Goal: Transaction & Acquisition: Obtain resource

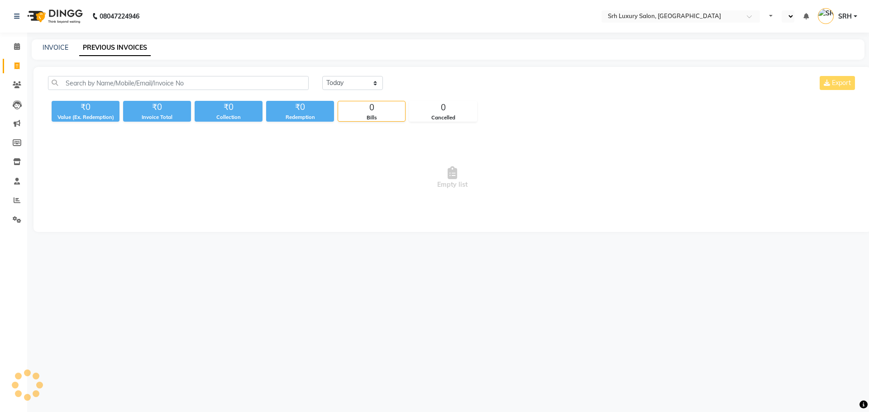
select select "en"
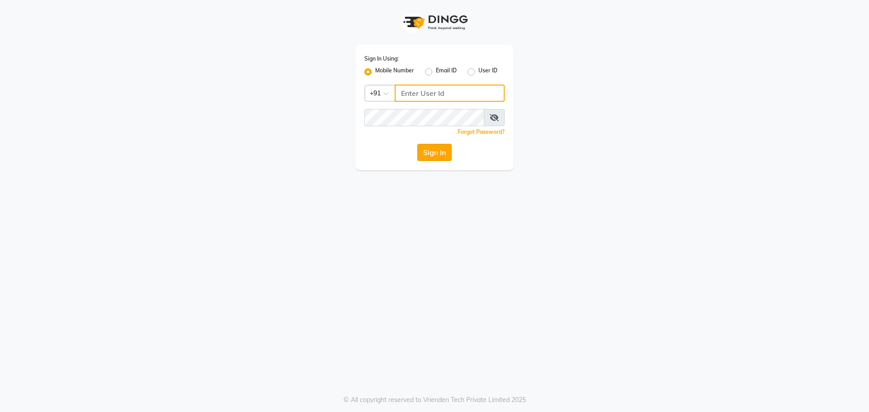
type input "7690888999"
click at [444, 156] on button "Sign In" at bounding box center [434, 152] width 34 height 17
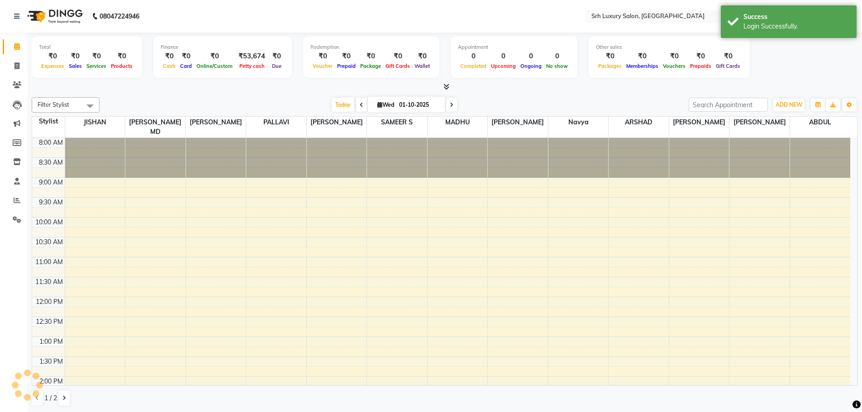
scroll to position [252, 0]
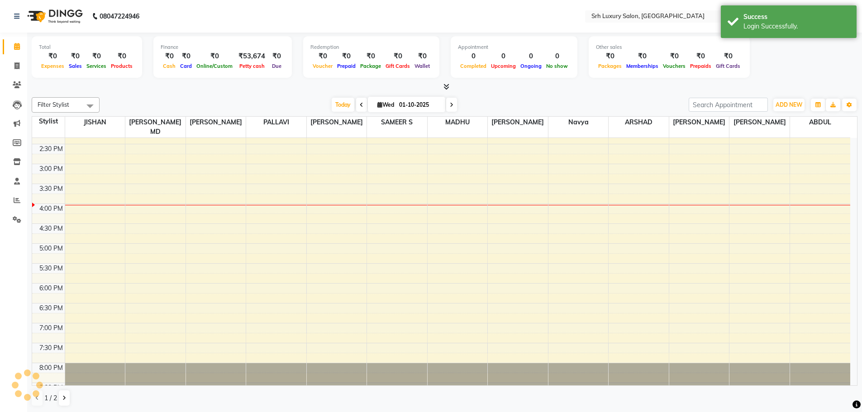
select select "en"
click at [16, 64] on icon at bounding box center [16, 65] width 5 height 7
select select "4389"
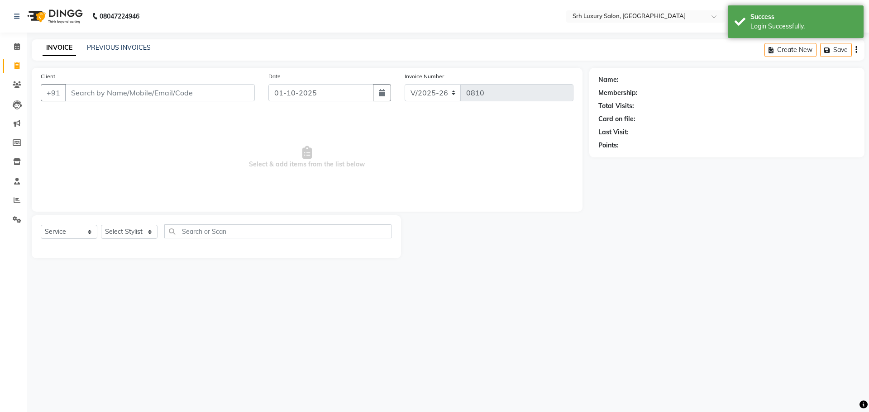
select select "membership"
click at [117, 46] on link "PREVIOUS INVOICES" at bounding box center [119, 47] width 64 height 8
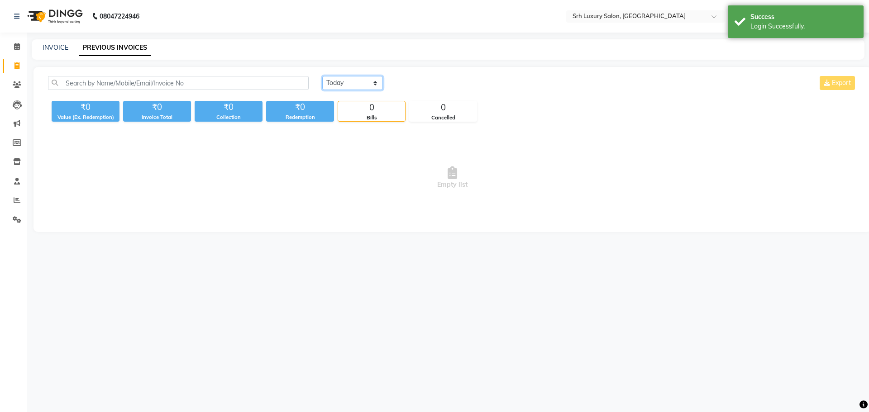
click at [354, 80] on select "Today Yesterday Custom Range" at bounding box center [352, 83] width 61 height 14
select select "range"
click at [322, 76] on select "Today Yesterday Custom Range" at bounding box center [352, 83] width 61 height 14
click at [421, 82] on input "01-10-2025" at bounding box center [425, 83] width 63 height 13
select select "10"
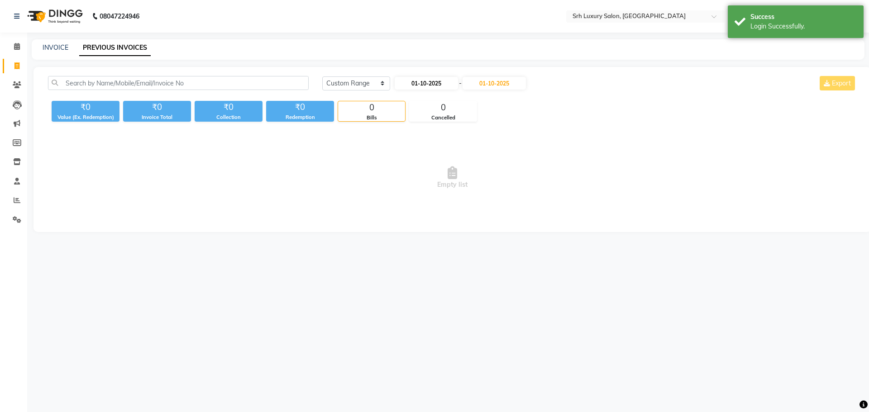
select select "2025"
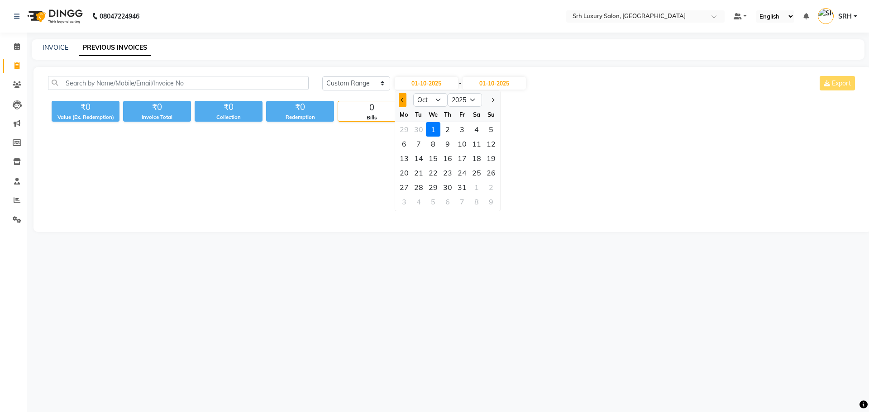
click at [399, 96] on button "Previous month" at bounding box center [403, 100] width 8 height 14
select select "9"
click at [408, 128] on div "1" at bounding box center [404, 129] width 14 height 14
type input "01-09-2025"
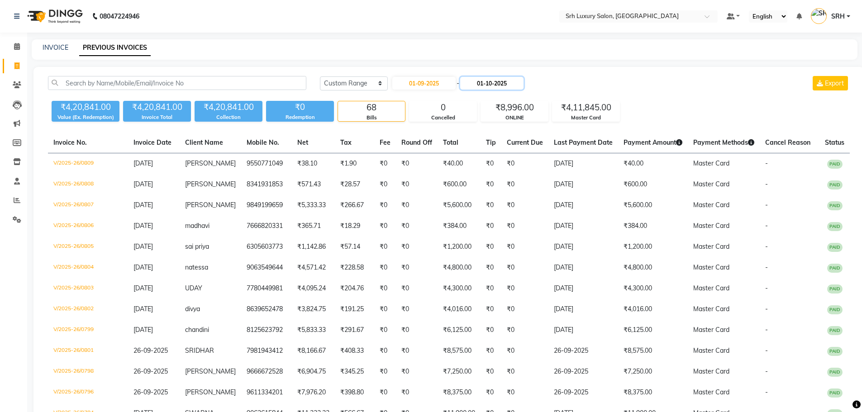
click at [504, 87] on input "01-10-2025" at bounding box center [491, 83] width 63 height 13
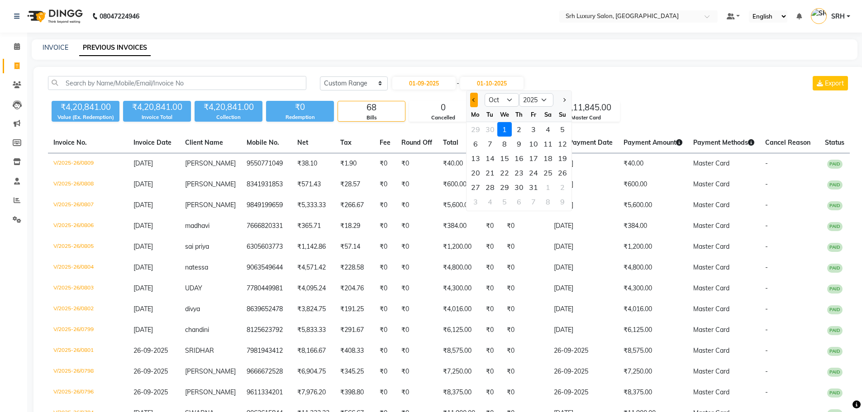
click at [474, 100] on span "Previous month" at bounding box center [474, 100] width 4 height 4
select select "9"
click at [494, 187] on div "30" at bounding box center [490, 187] width 14 height 14
type input "30-09-2025"
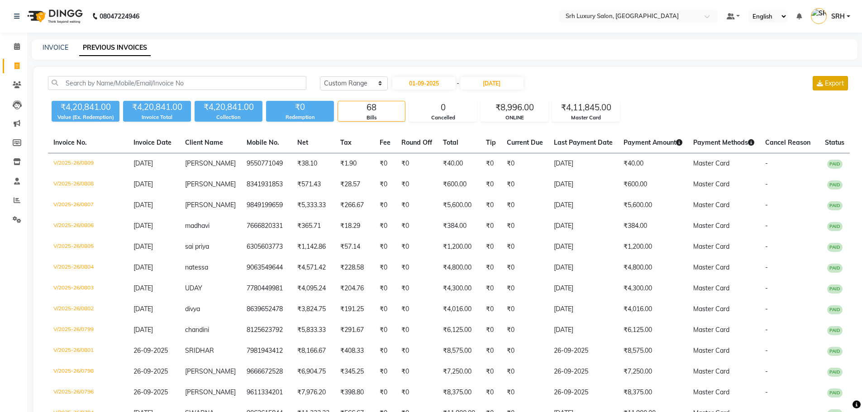
click at [834, 83] on span "Export" at bounding box center [834, 83] width 19 height 8
click at [840, 83] on span "Export" at bounding box center [834, 83] width 19 height 8
click at [378, 85] on select "Today Yesterday Custom Range" at bounding box center [354, 83] width 68 height 14
click at [320, 76] on select "Today Yesterday Custom Range" at bounding box center [354, 83] width 68 height 14
click at [418, 79] on input "01-09-2025" at bounding box center [423, 83] width 63 height 13
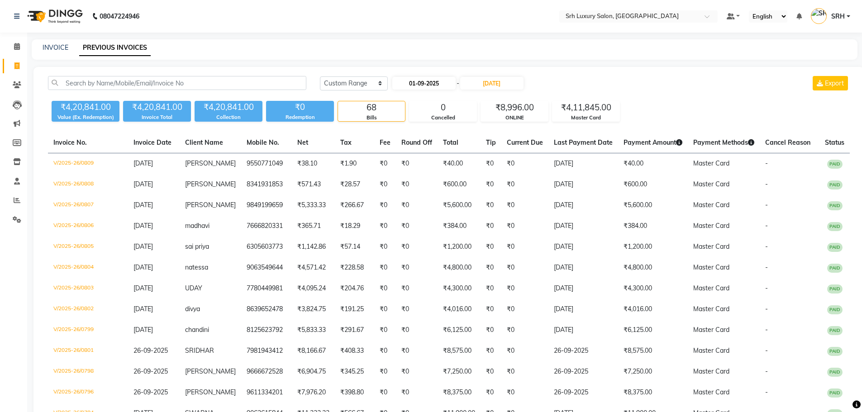
select select "9"
select select "2025"
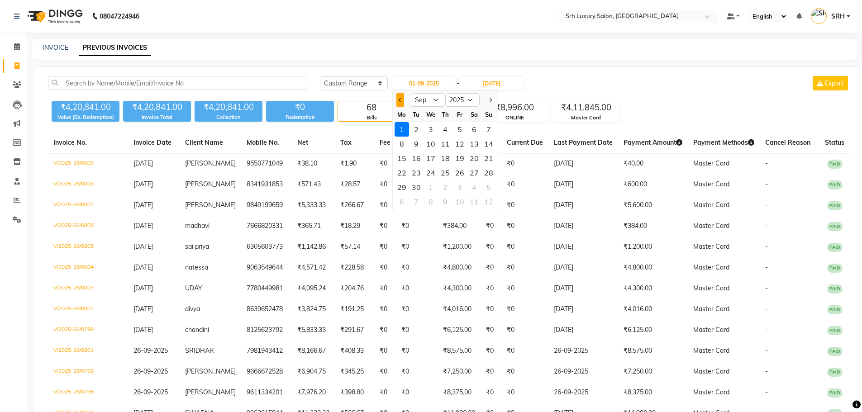
click at [401, 98] on button "Previous month" at bounding box center [400, 100] width 8 height 14
select select "7"
click at [416, 125] on div "1" at bounding box center [416, 129] width 14 height 14
type input "01-07-2025"
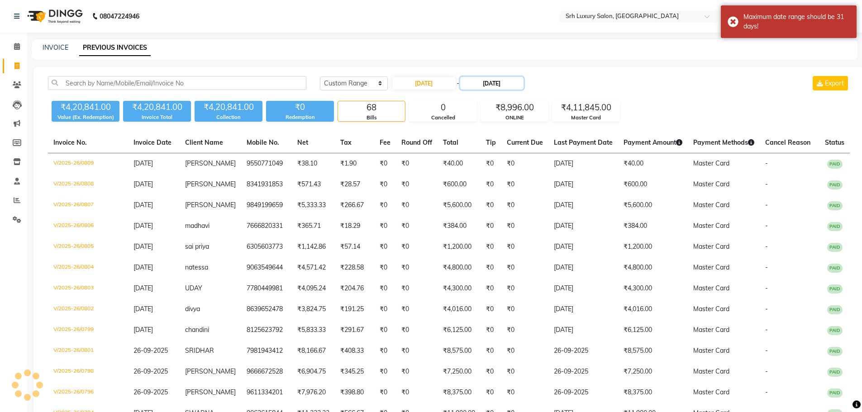
click at [505, 79] on input "30-09-2025" at bounding box center [491, 83] width 63 height 13
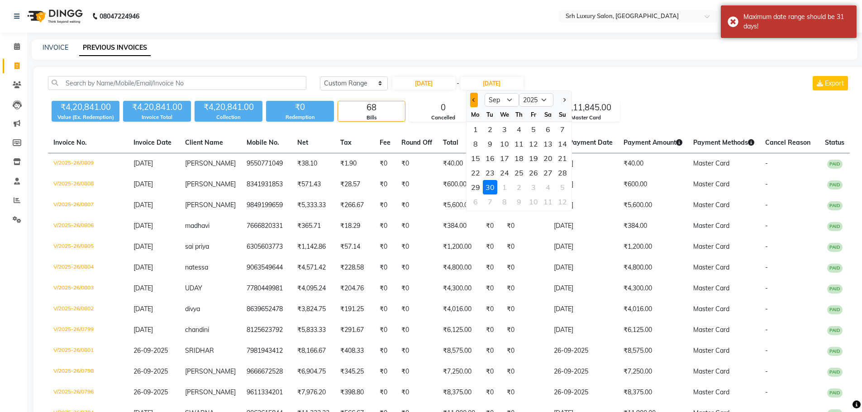
click at [473, 100] on span "Previous month" at bounding box center [474, 100] width 4 height 4
select select "7"
click at [473, 100] on div at bounding box center [475, 100] width 18 height 14
click at [519, 185] on div "31" at bounding box center [519, 187] width 14 height 14
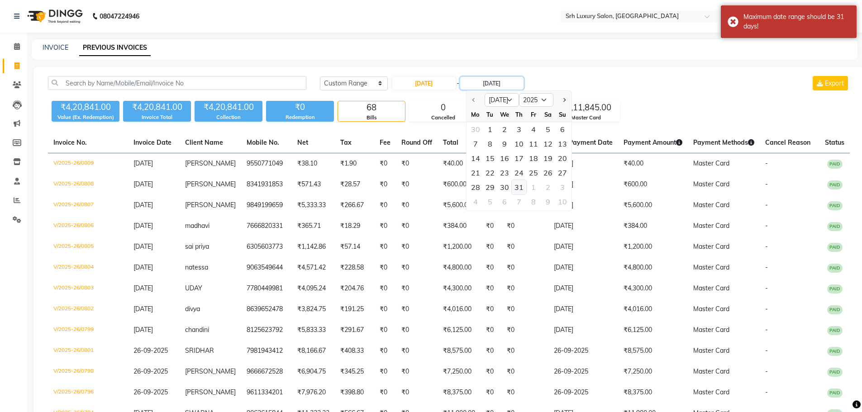
type input "31-07-2025"
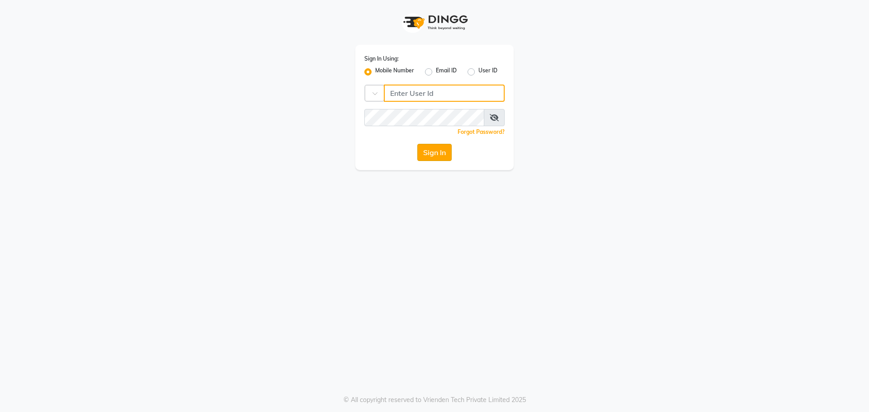
type input "7690888999"
click at [441, 152] on button "Sign In" at bounding box center [434, 152] width 34 height 17
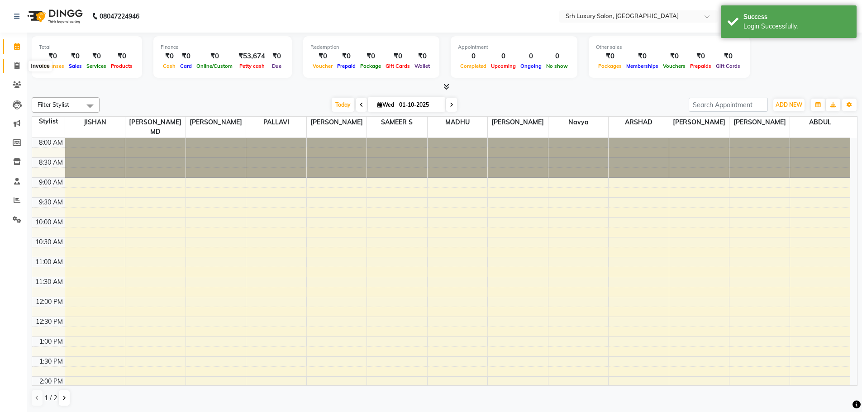
click at [14, 66] on span at bounding box center [17, 66] width 16 height 10
select select "service"
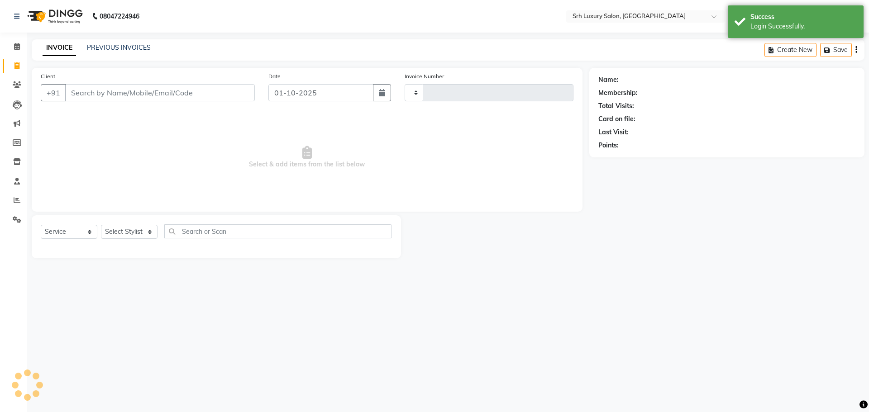
type input "0810"
select select "4389"
select select "membership"
click at [130, 43] on link "PREVIOUS INVOICES" at bounding box center [119, 47] width 64 height 8
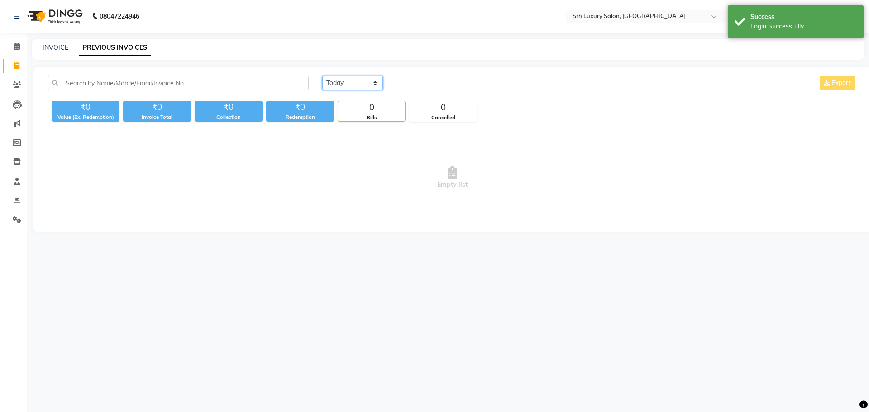
click at [351, 87] on select "Today Yesterday Custom Range" at bounding box center [352, 83] width 61 height 14
select select "range"
click at [322, 76] on select "Today Yesterday Custom Range" at bounding box center [352, 83] width 61 height 14
click at [408, 84] on input "01-10-2025" at bounding box center [425, 83] width 63 height 13
select select "10"
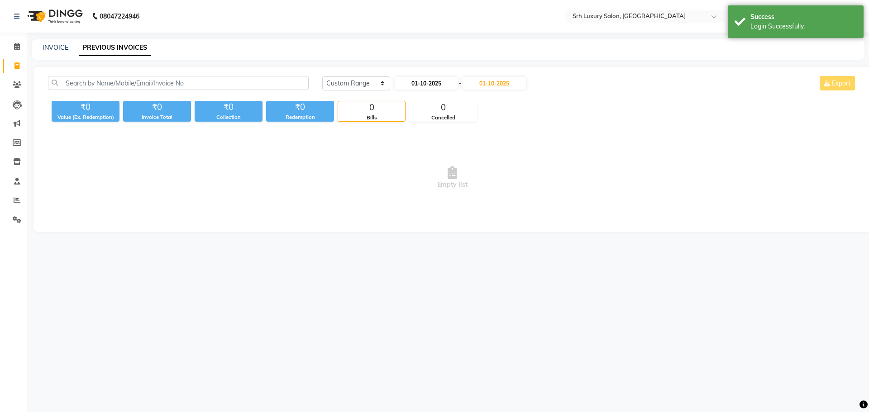
select select "2025"
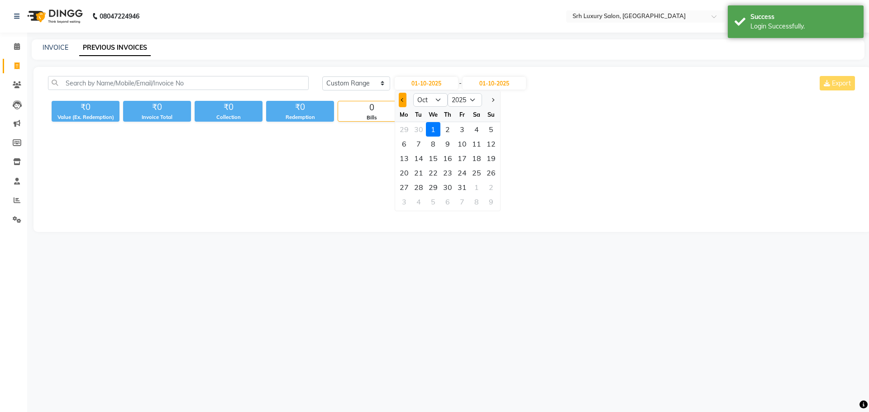
click at [402, 100] on span "Previous month" at bounding box center [402, 100] width 4 height 4
select select "9"
click at [406, 132] on div "1" at bounding box center [404, 129] width 14 height 14
type input "01-09-2025"
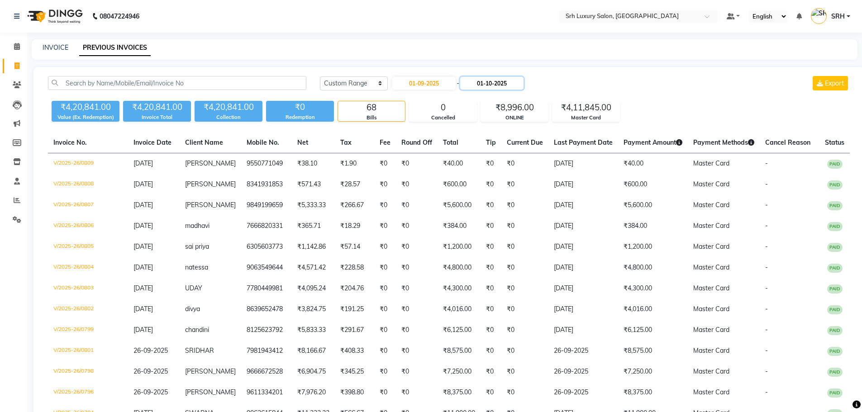
click at [492, 84] on input "01-10-2025" at bounding box center [491, 83] width 63 height 13
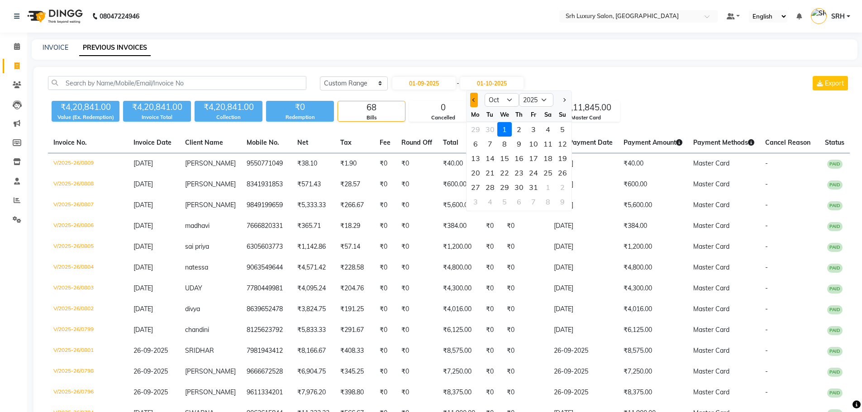
click at [471, 100] on button "Previous month" at bounding box center [474, 100] width 8 height 14
select select "9"
click at [492, 186] on div "30" at bounding box center [490, 187] width 14 height 14
type input "30-09-2025"
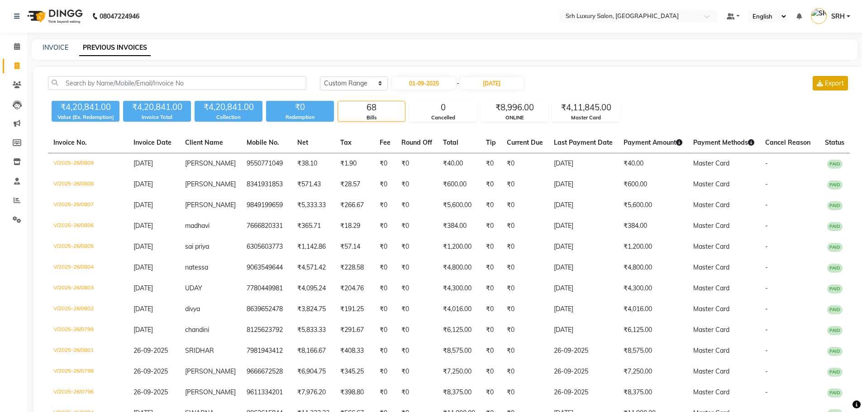
click at [823, 89] on button "Export" at bounding box center [829, 83] width 35 height 14
click at [832, 83] on span "Export" at bounding box center [834, 83] width 19 height 8
